Goal: Find contact information: Find contact information

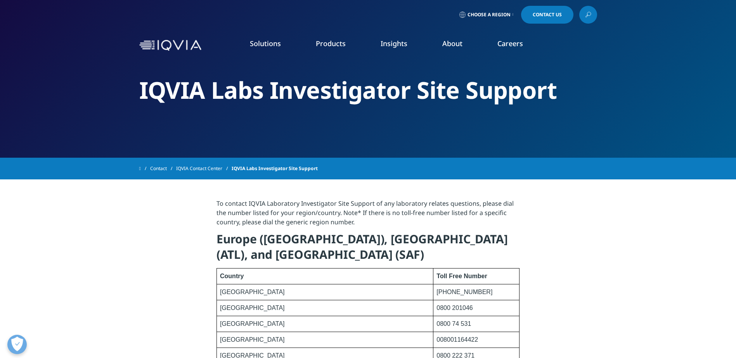
click at [558, 18] on link "Contact Us" at bounding box center [547, 15] width 52 height 18
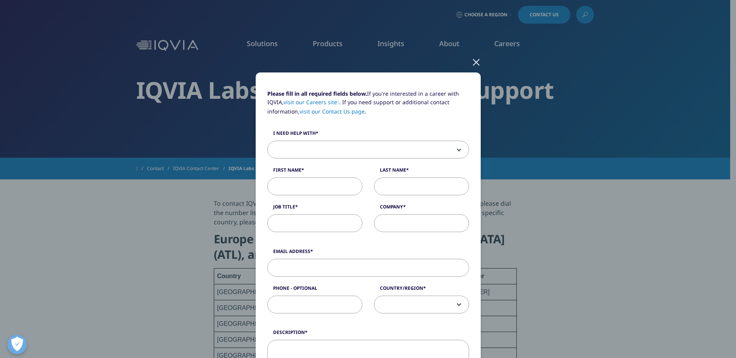
click at [340, 149] on span at bounding box center [368, 150] width 201 height 18
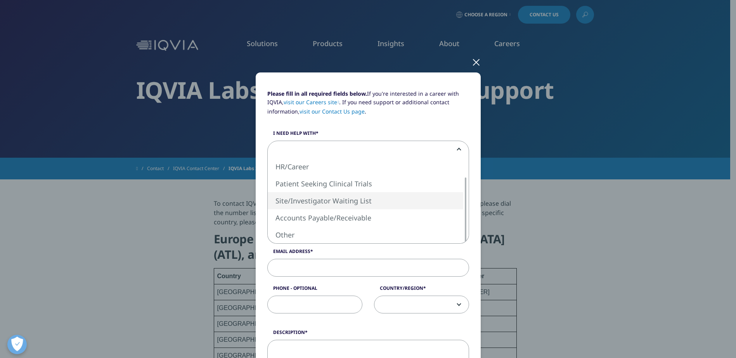
select select "Site Investigator Waiting List"
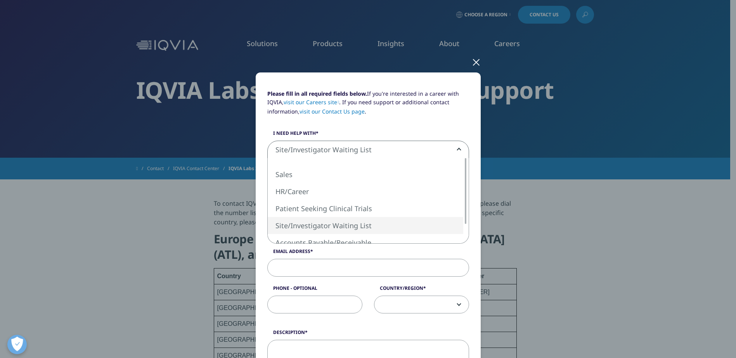
click at [359, 155] on span "Site/Investigator Waiting List" at bounding box center [368, 150] width 201 height 18
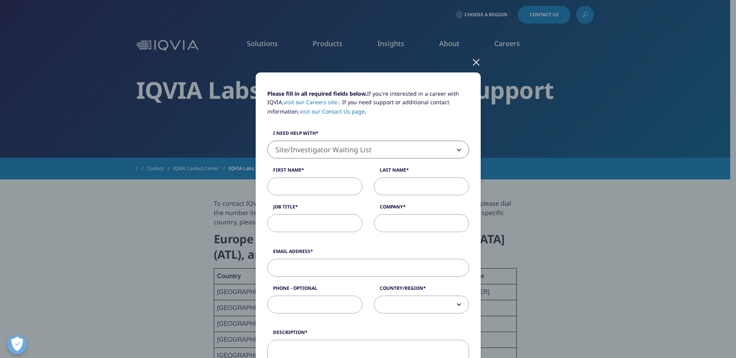
click at [475, 64] on div at bounding box center [476, 61] width 9 height 21
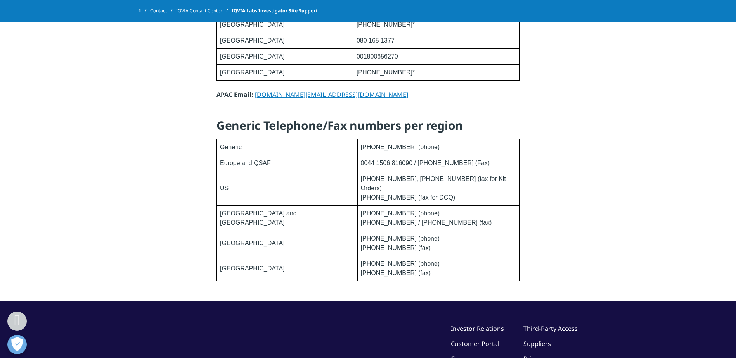
scroll to position [1412, 0]
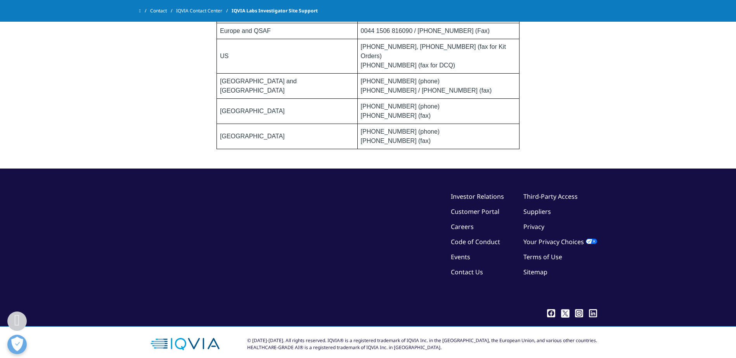
click at [477, 268] on link "Contact Us" at bounding box center [467, 272] width 32 height 9
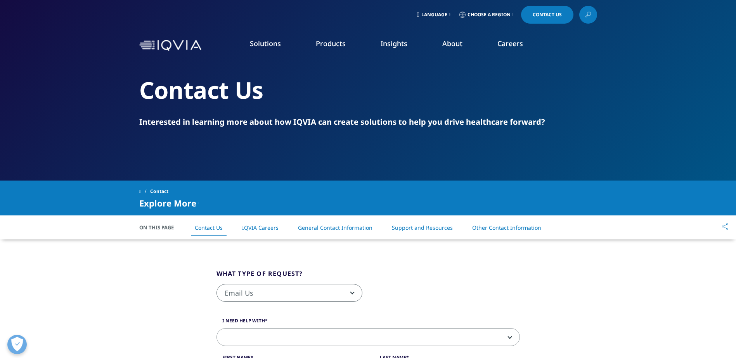
click at [418, 226] on link "Support and Resources" at bounding box center [422, 227] width 61 height 7
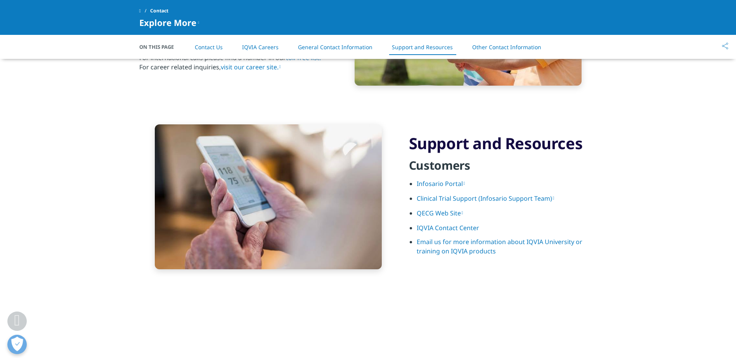
scroll to position [943, 0]
click at [460, 201] on link "Clinical Trial Support (Infosario Support Team)" at bounding box center [485, 199] width 138 height 9
